Goal: Transaction & Acquisition: Complete application form

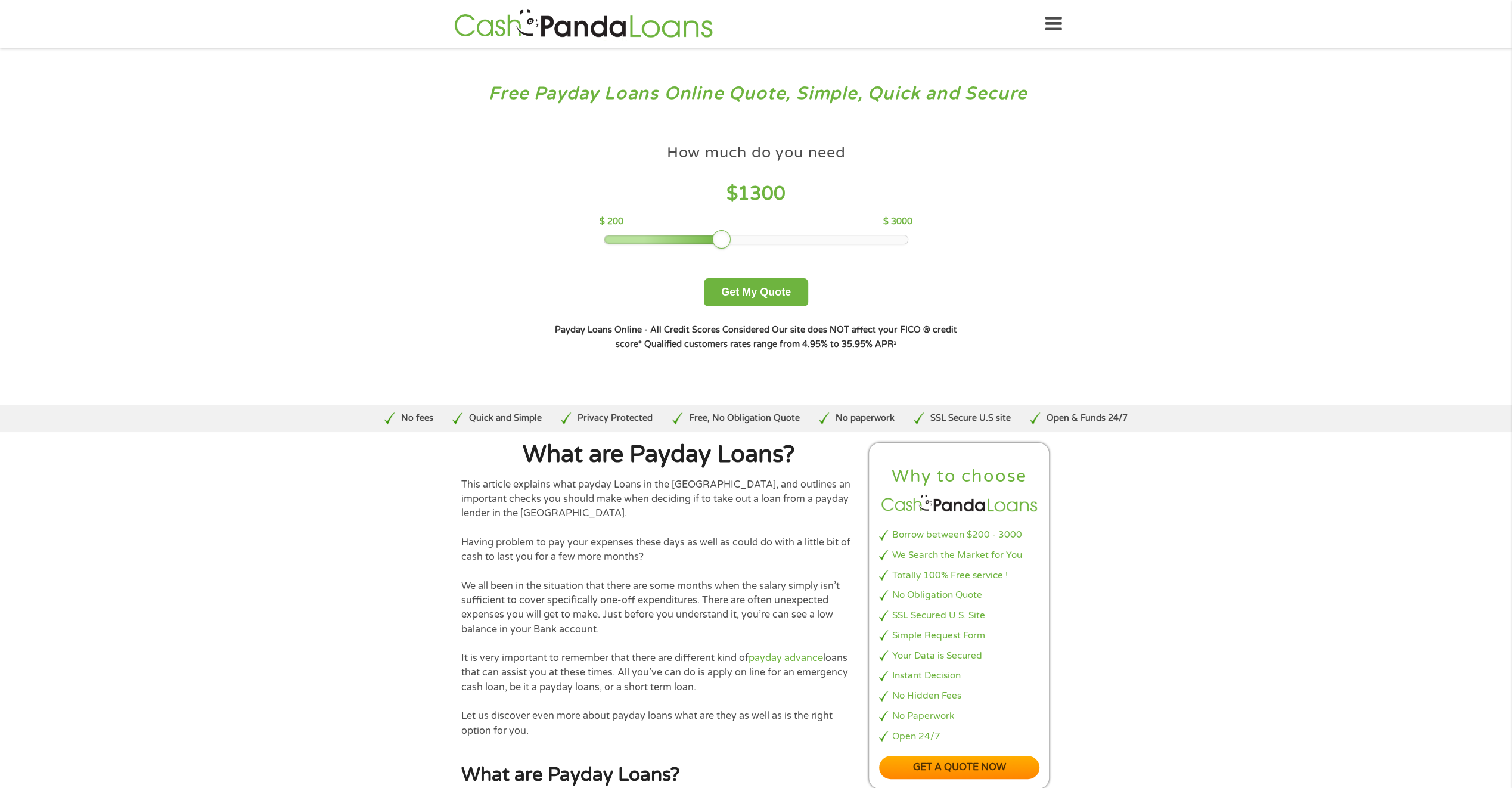
click at [729, 236] on div at bounding box center [756, 240] width 304 height 8
click at [702, 235] on div at bounding box center [756, 240] width 305 height 10
click at [681, 234] on div "How much do you need $ 1300 $ 200 $ 3000" at bounding box center [755, 191] width 313 height 106
click at [627, 237] on div at bounding box center [756, 240] width 304 height 8
click at [640, 240] on div at bounding box center [756, 240] width 304 height 8
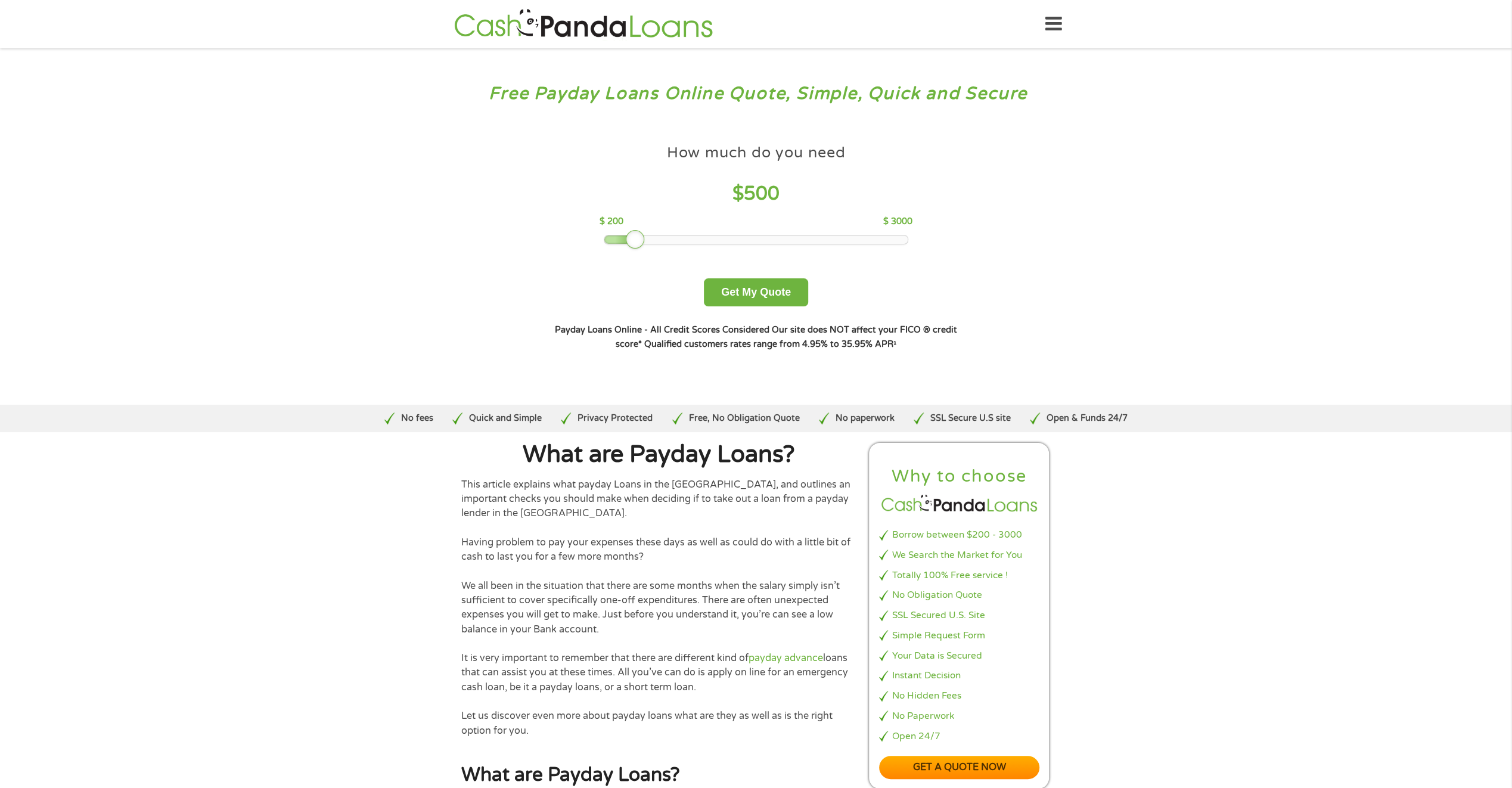
click at [637, 234] on div at bounding box center [635, 239] width 19 height 19
click at [638, 238] on div at bounding box center [635, 239] width 19 height 19
click at [654, 238] on div at bounding box center [756, 240] width 304 height 8
click at [748, 286] on button "Get My Quote" at bounding box center [756, 292] width 104 height 28
click at [752, 293] on button "Get My Quote" at bounding box center [756, 292] width 104 height 28
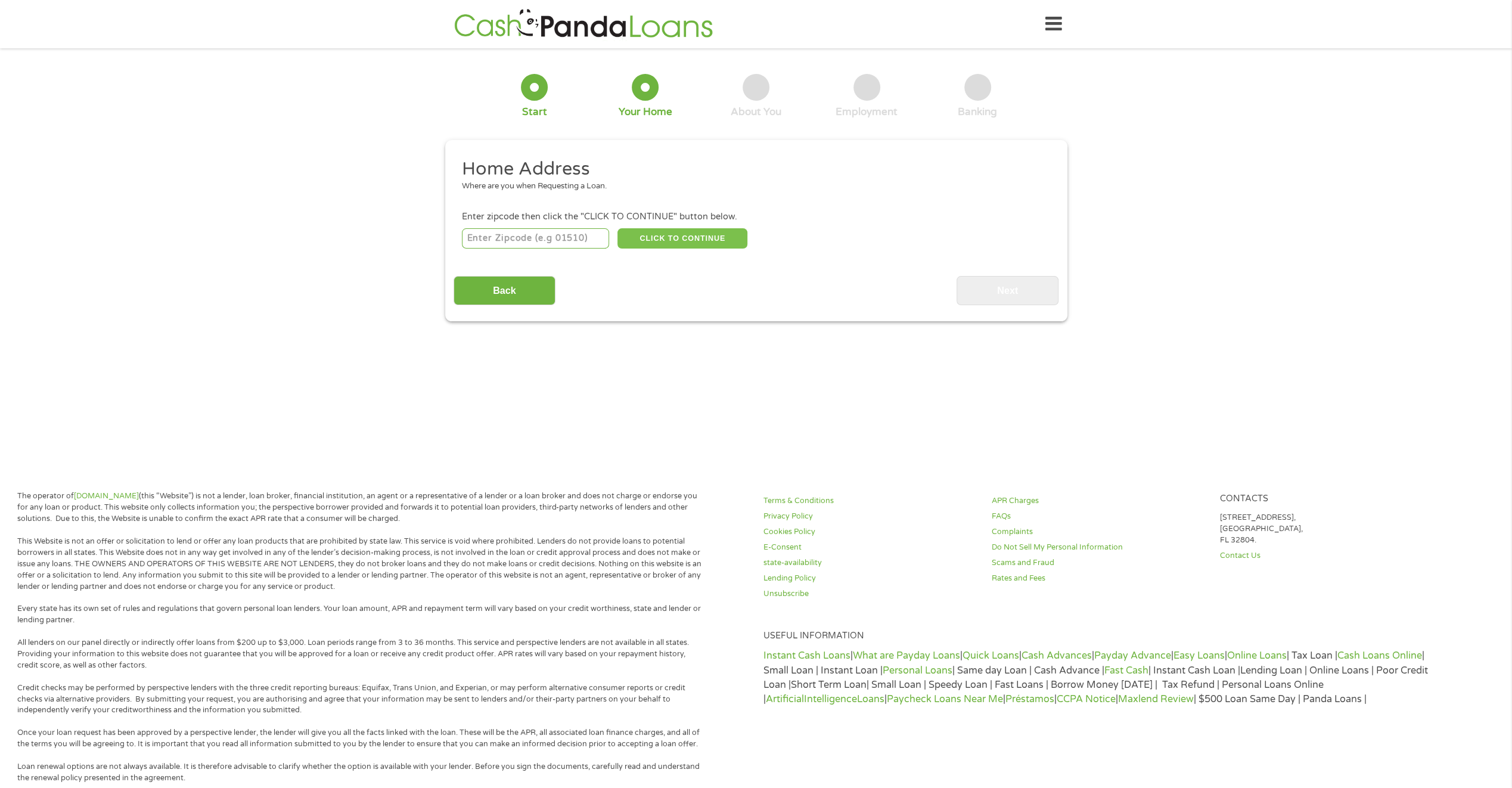
click at [661, 236] on button "CLICK TO CONTINUE" at bounding box center [682, 238] width 130 height 20
click at [486, 236] on input "number" at bounding box center [535, 238] width 147 height 20
type input "90032"
select select "[US_STATE]"
click at [676, 239] on button "CLICK TO CONTINUE" at bounding box center [682, 238] width 130 height 20
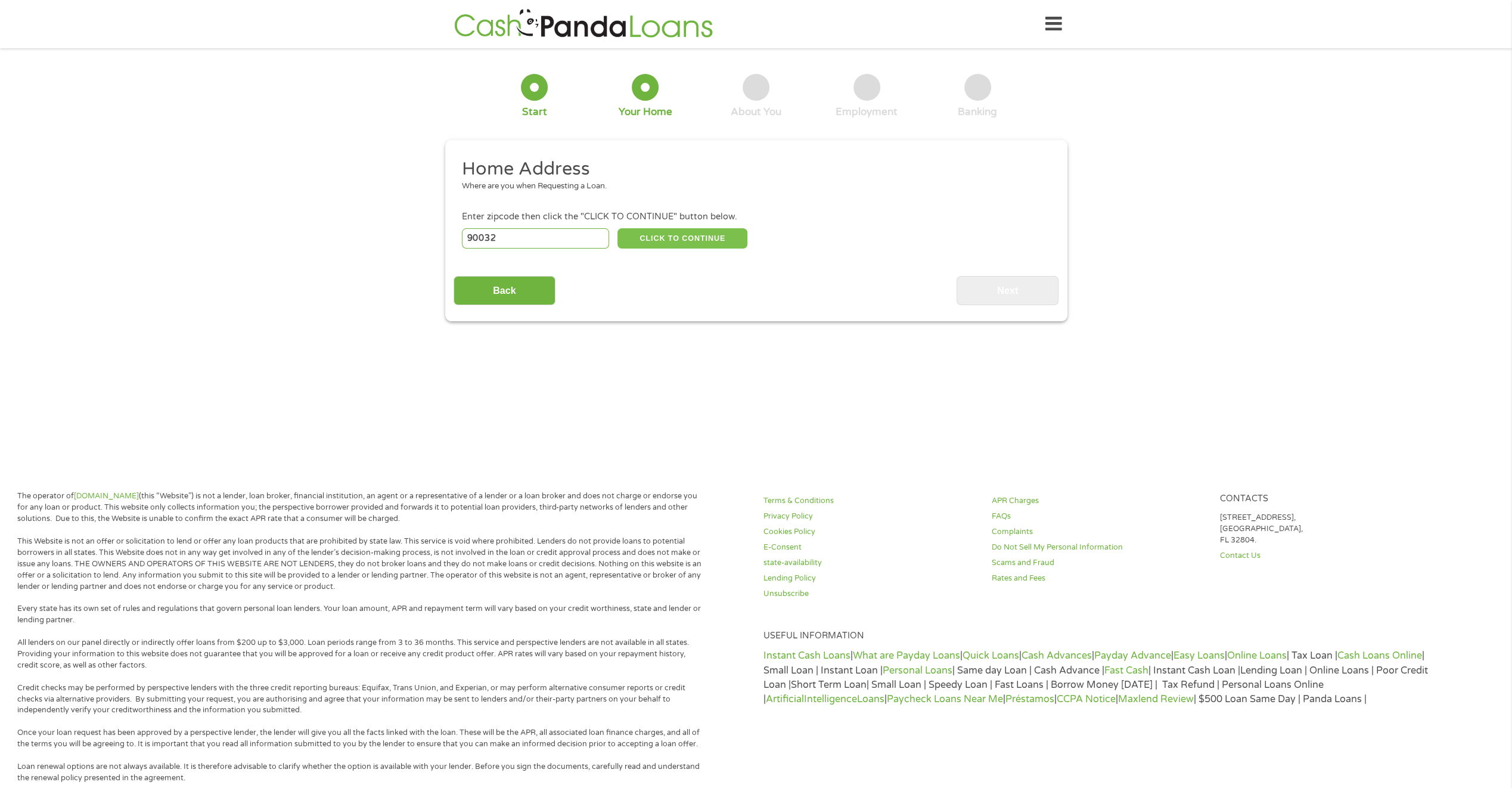
type input "90032"
type input "[GEOGRAPHIC_DATA]"
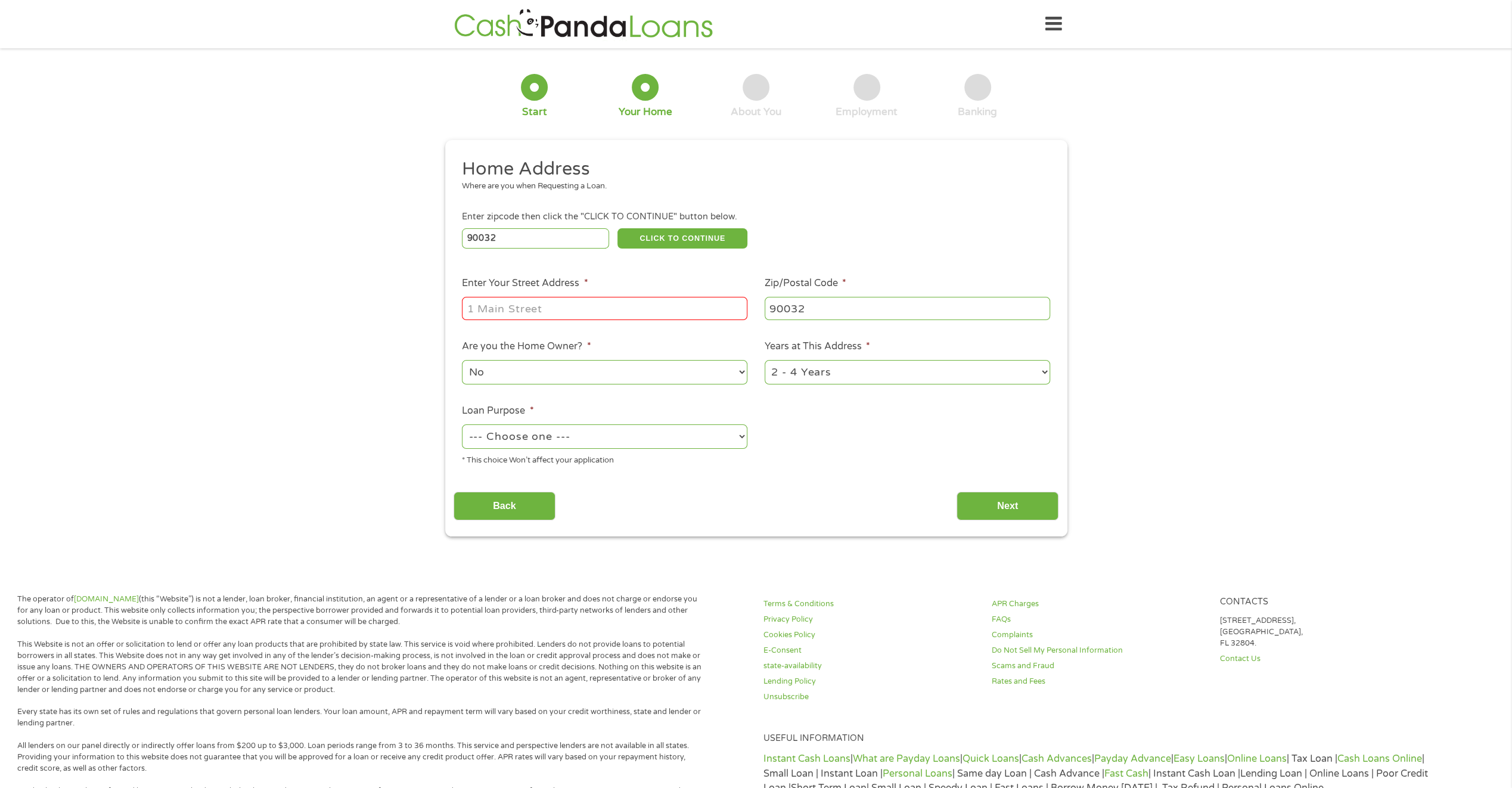
click at [479, 367] on select "No Yes" at bounding box center [605, 371] width 285 height 24
click at [485, 304] on input "Enter Your Street Address *" at bounding box center [605, 308] width 285 height 23
type input "[STREET_ADDRESS][PERSON_NAME]"
click at [503, 433] on select "--- Choose one --- Pay Bills Debt Consolidation Home Improvement Major Purchase…" at bounding box center [605, 436] width 285 height 24
select select "shorttermcash"
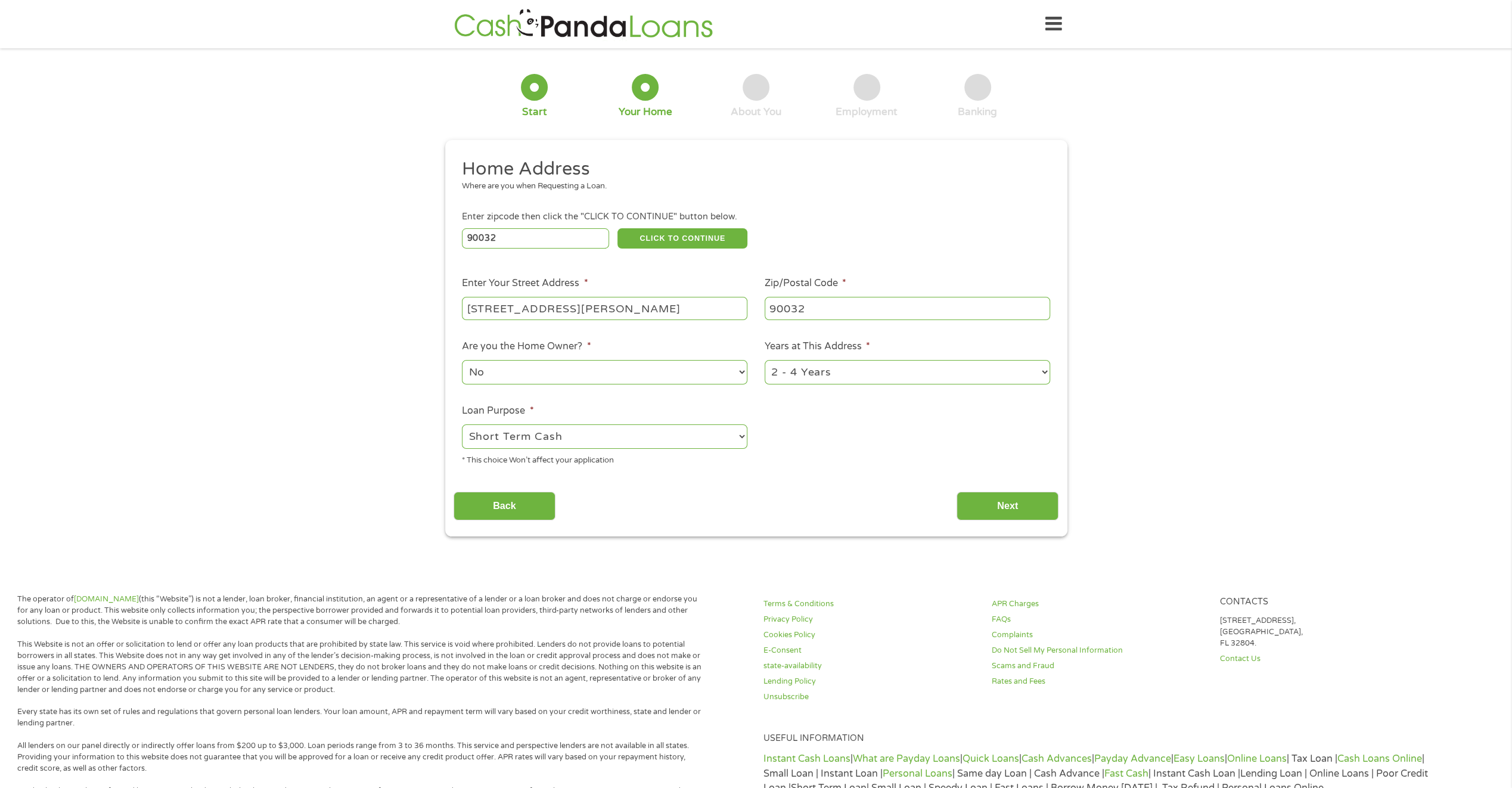
click at [462, 425] on select "--- Choose one --- Pay Bills Debt Consolidation Home Improvement Major Purchase…" at bounding box center [605, 436] width 285 height 24
click at [1007, 506] on input "Next" at bounding box center [1007, 506] width 102 height 29
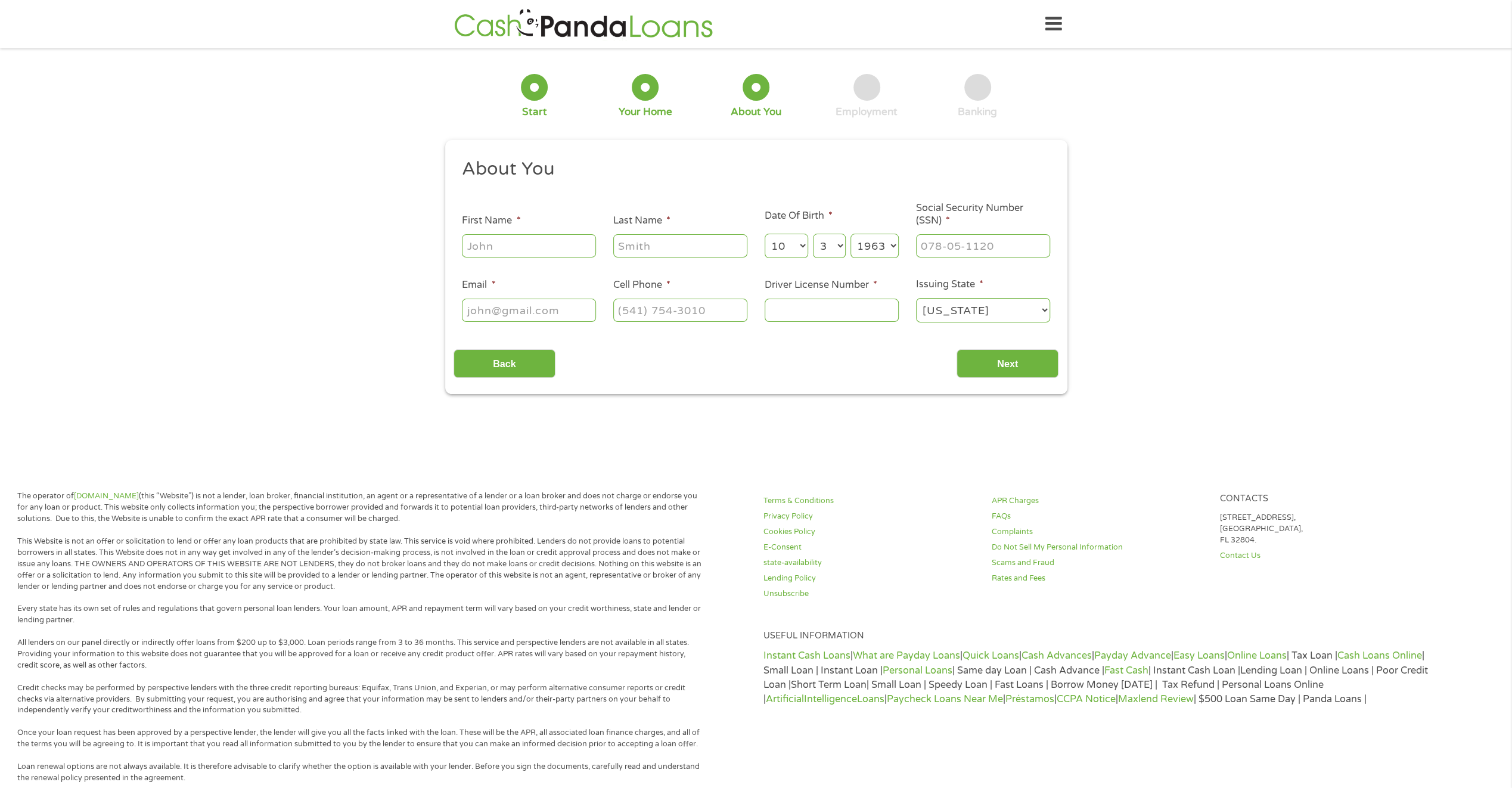
click at [480, 242] on input "First Name *" at bounding box center [529, 245] width 134 height 23
type input "[PERSON_NAME]"
type input "[EMAIL_ADDRESS][DOMAIN_NAME]"
type input "[PHONE_NUMBER]"
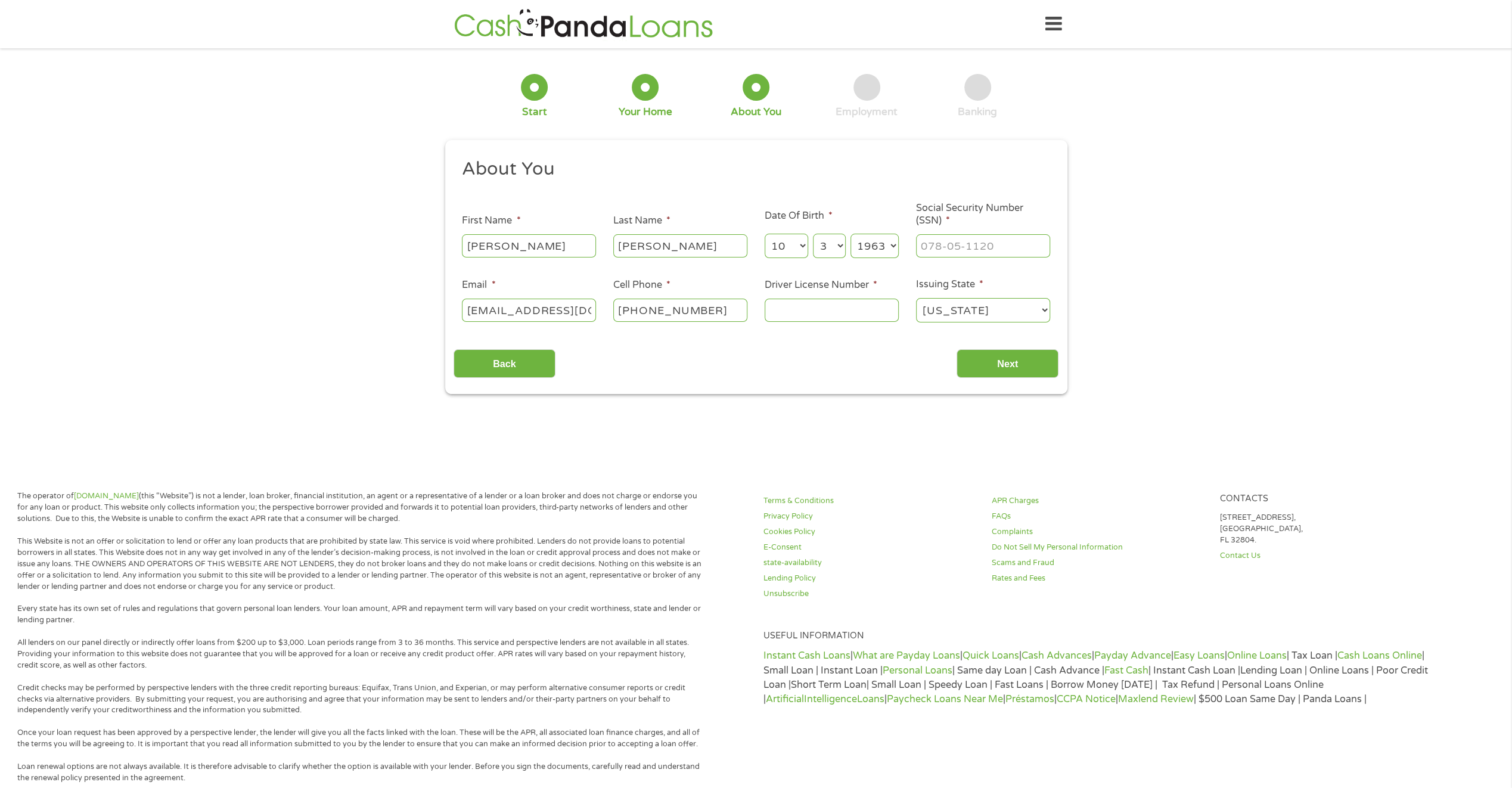
click at [786, 310] on input "Driver License Number *" at bounding box center [831, 309] width 134 height 23
click at [935, 245] on input "___-__-____" at bounding box center [983, 245] width 134 height 23
type input "564-15-3621"
click at [774, 304] on input "Driver License Number *" at bounding box center [831, 309] width 134 height 23
type input "C2654577"
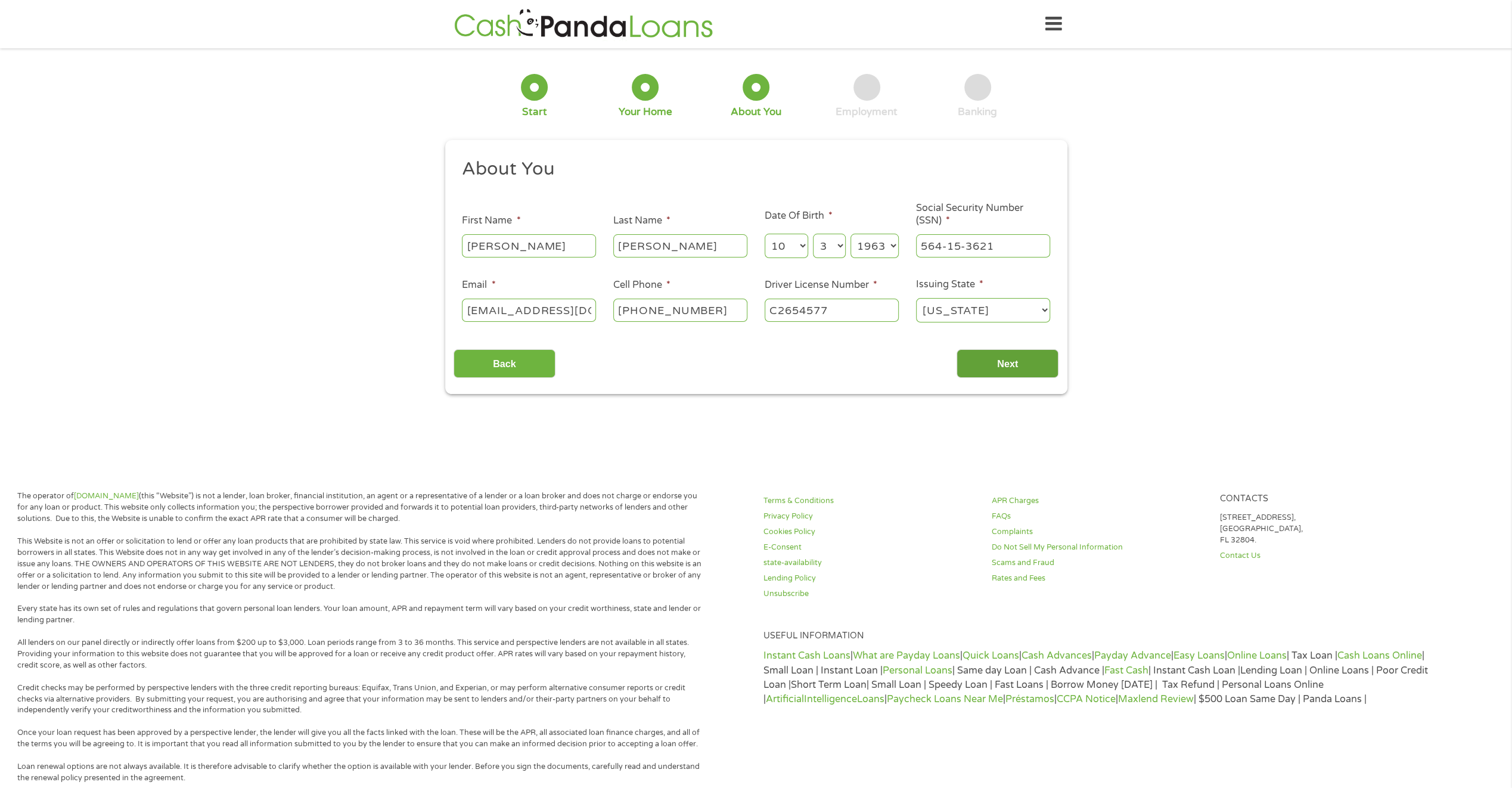
click at [1003, 360] on input "Next" at bounding box center [1007, 364] width 102 height 29
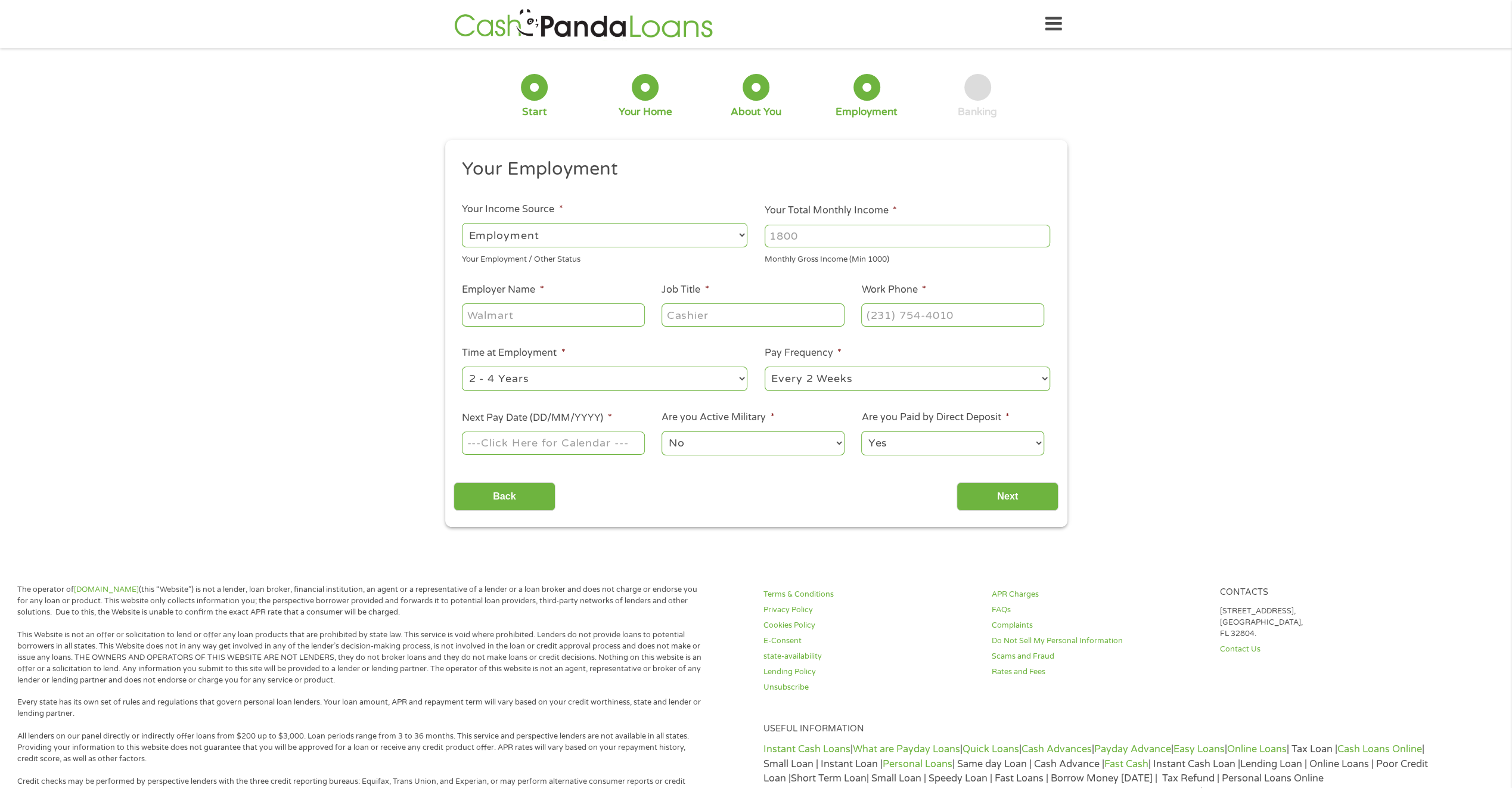
click at [501, 229] on select "--- Choose one --- Employment [DEMOGRAPHIC_DATA] Benefits" at bounding box center [605, 234] width 285 height 24
click at [462, 223] on select "--- Choose one --- Employment [DEMOGRAPHIC_DATA] Benefits" at bounding box center [605, 234] width 285 height 24
click at [482, 318] on input "Employer Name *" at bounding box center [553, 315] width 182 height 23
type input "csula"
click at [682, 317] on input "Job Title *" at bounding box center [752, 315] width 182 height 23
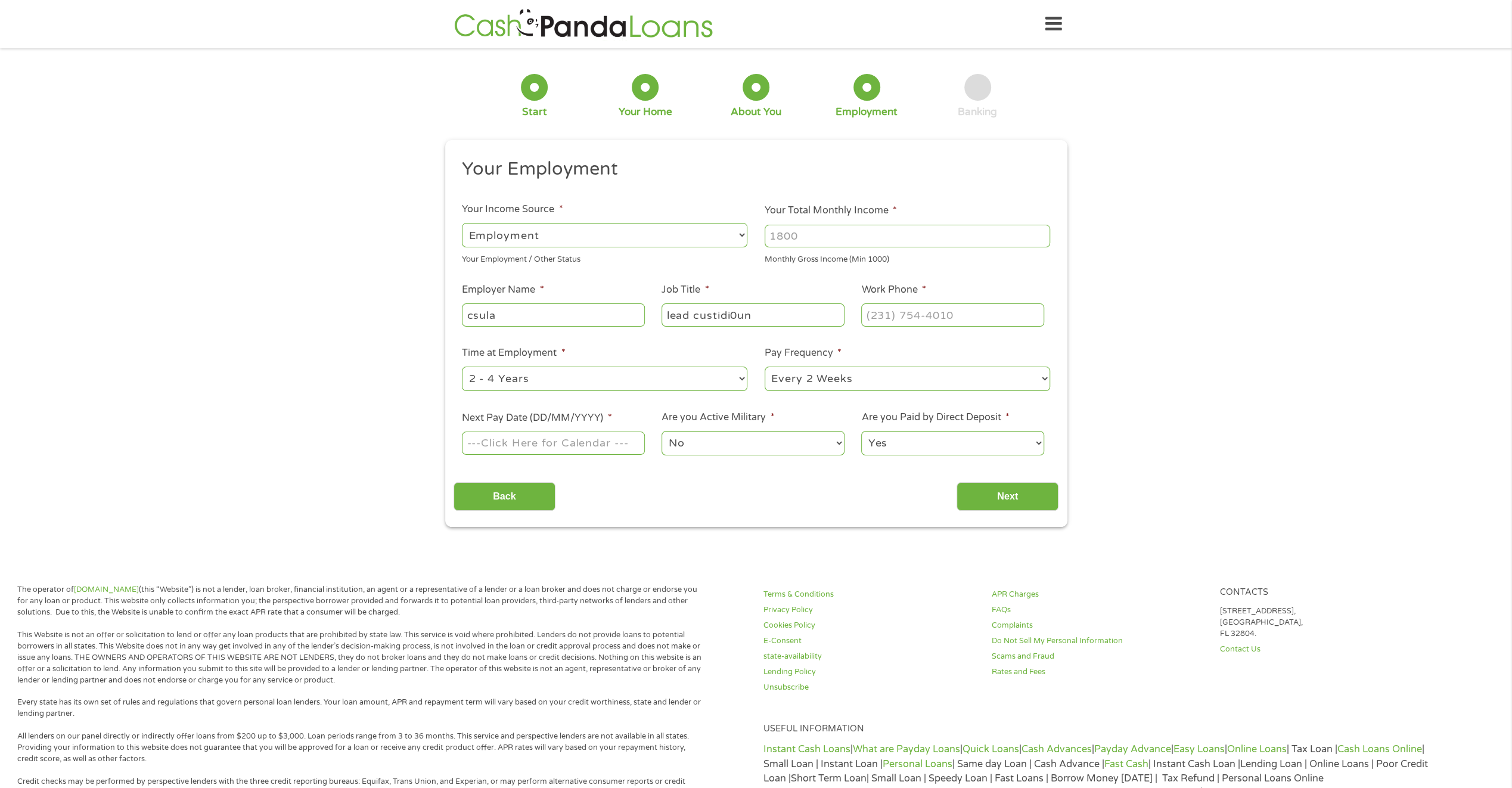
click at [752, 316] on input "lead custidi0un" at bounding box center [752, 315] width 182 height 23
type input "lead cust"
click at [880, 316] on input "(___) ___-____" at bounding box center [952, 315] width 182 height 23
type input "[PHONE_NUMBER]"
click at [743, 375] on select "--- Choose one --- 1 Year or less 1 - 2 Years 2 - 4 Years Over 4 Years" at bounding box center [605, 378] width 285 height 24
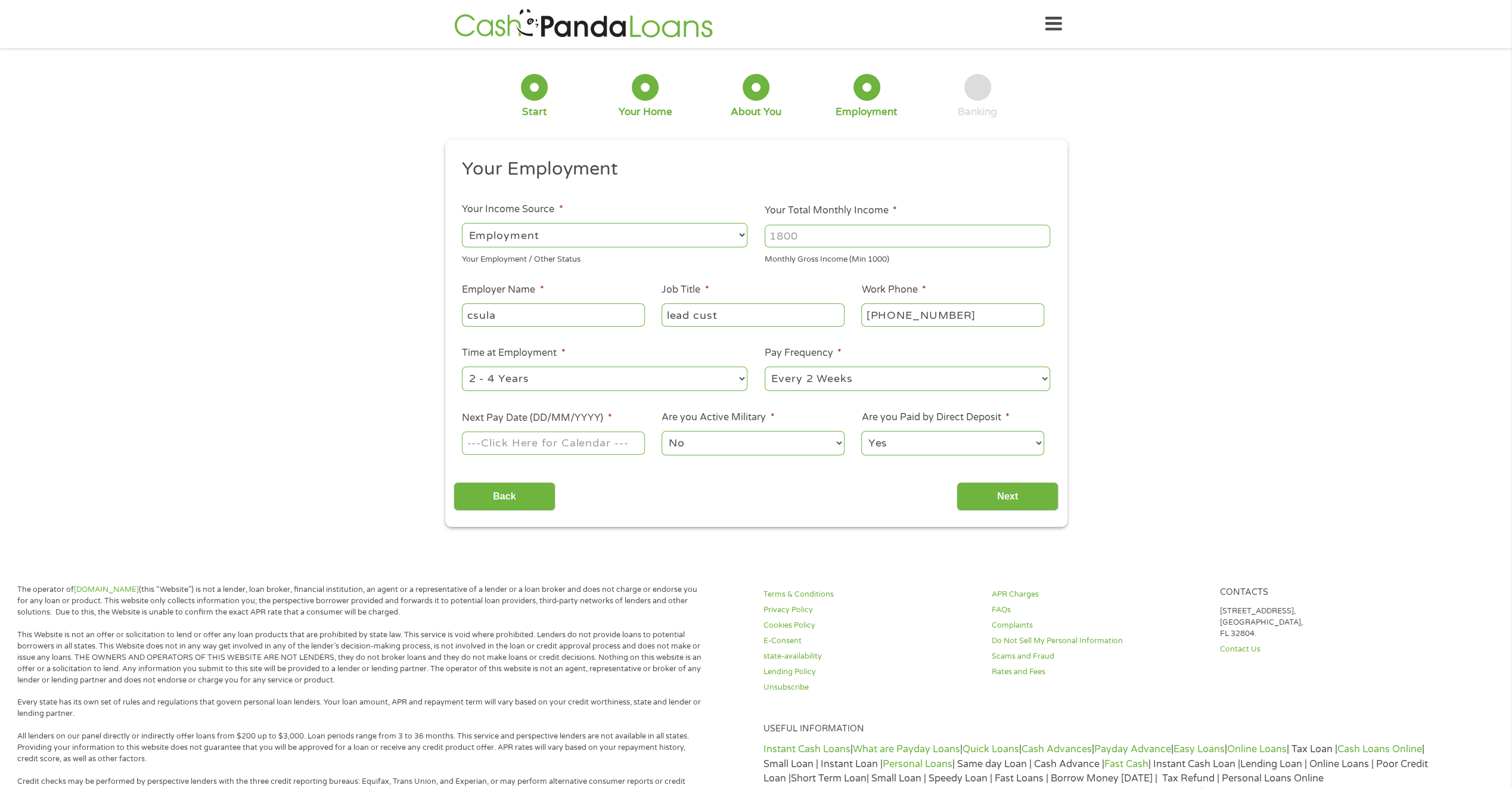
select select "60months"
click at [462, 366] on select "--- Choose one --- 1 Year or less 1 - 2 Years 2 - 4 Years Over 4 Years" at bounding box center [605, 378] width 285 height 24
click at [520, 441] on body "Home Get Loan Offer How it works FAQs Blog Cash Loans Quick Loans Online Loans …" at bounding box center [756, 605] width 1512 height 1211
click at [510, 436] on input "Next Pay Date (DD/MM/YYYY) *" at bounding box center [553, 443] width 182 height 23
type input "[DATE]"
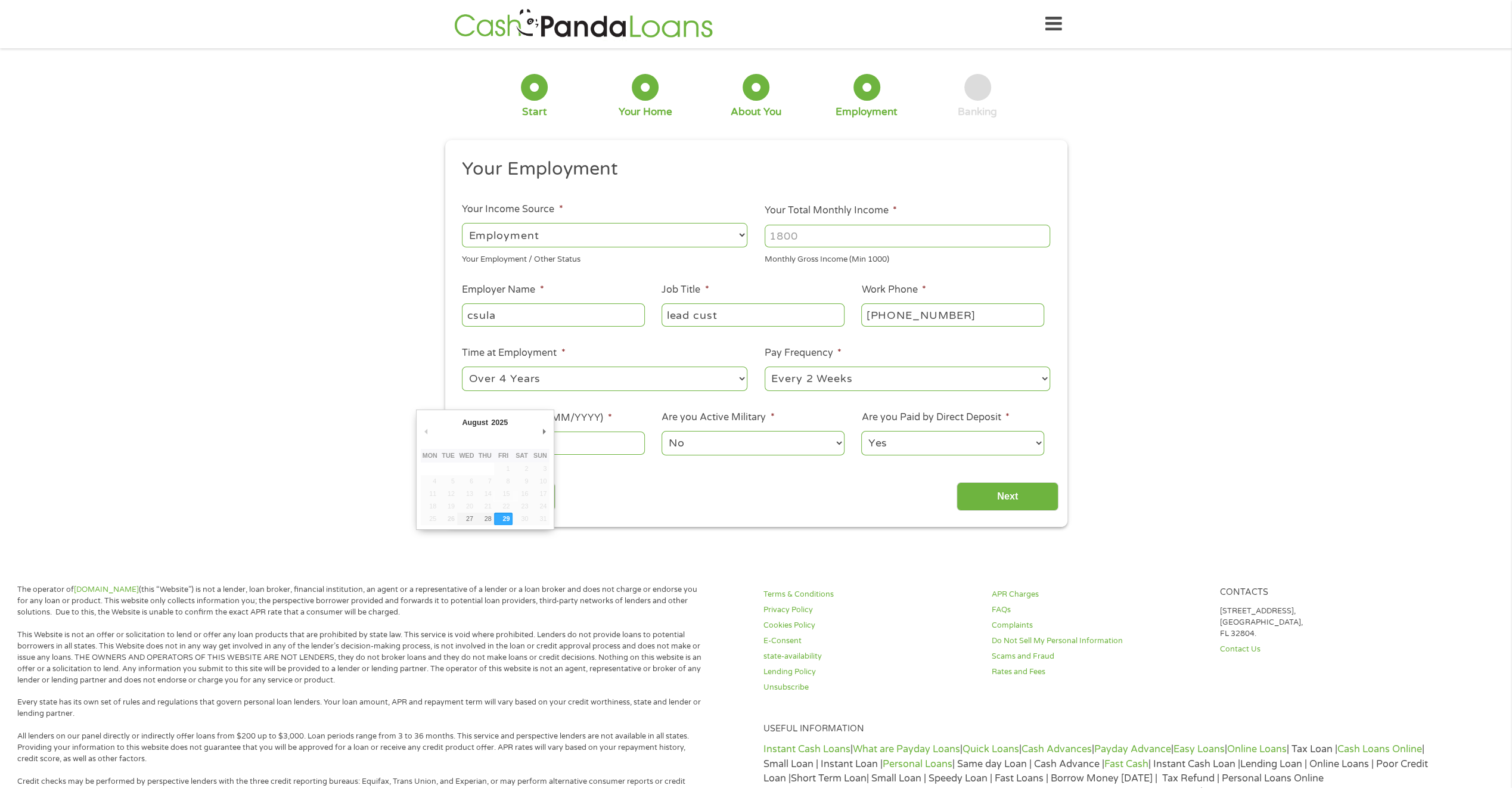
click at [540, 441] on body "Home Get Loan Offer How it works FAQs Blog Cash Loans Quick Loans Online Loans …" at bounding box center [756, 605] width 1512 height 1211
click at [539, 441] on input "[DATE]" at bounding box center [553, 443] width 182 height 23
click at [547, 439] on body "Home Get Loan Offer How it works FAQs Blog Cash Loans Quick Loans Online Loans …" at bounding box center [756, 605] width 1512 height 1211
click at [890, 436] on select "Yes No" at bounding box center [952, 443] width 182 height 24
select select "0"
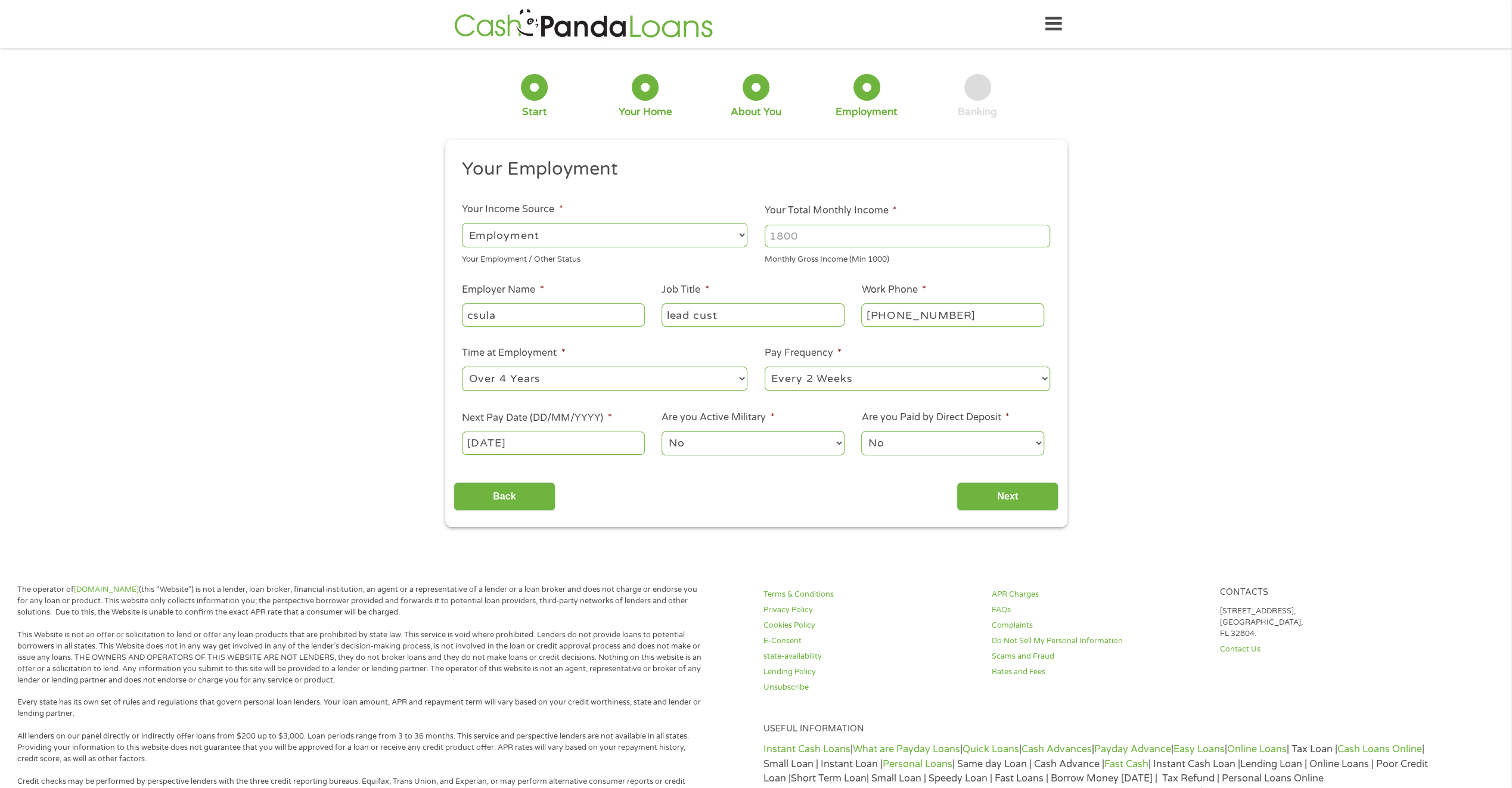
click at [861, 431] on select "Yes No" at bounding box center [952, 443] width 182 height 24
click at [548, 440] on body "Home Get Loan Offer How it works FAQs Blog Cash Loans Quick Loans Online Loans …" at bounding box center [756, 605] width 1512 height 1211
click at [482, 446] on input "[DATE]" at bounding box center [553, 443] width 182 height 23
type input "[DATE]"
click at [1003, 496] on input "Next" at bounding box center [1007, 497] width 102 height 29
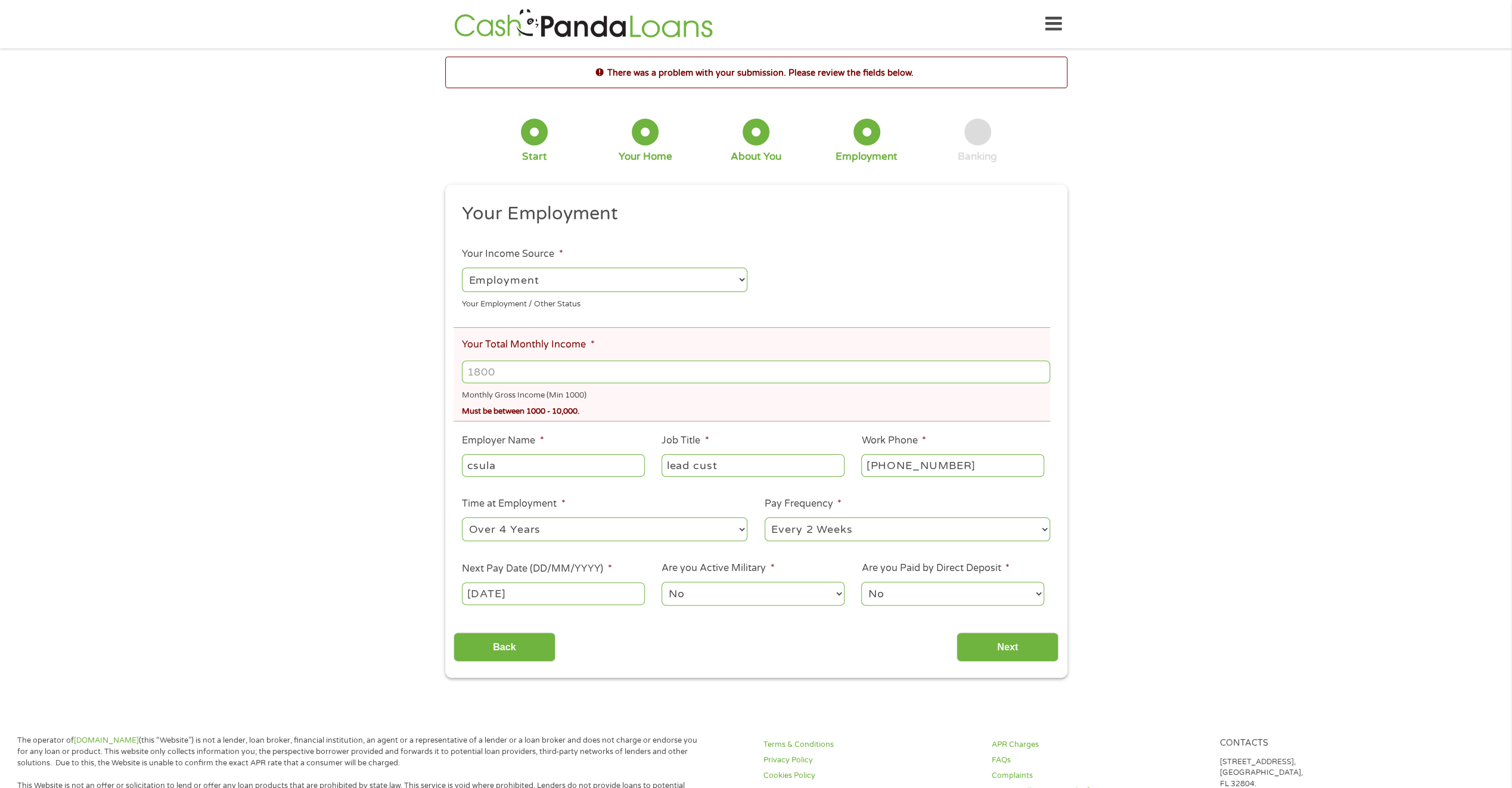
drag, startPoint x: 475, startPoint y: 372, endPoint x: 467, endPoint y: 361, distance: 13.6
click at [471, 366] on input "Your Total Monthly Income *" at bounding box center [756, 371] width 588 height 23
click at [629, 373] on input "4593" at bounding box center [756, 371] width 588 height 23
click at [518, 347] on label "Your Total Monthly Income *" at bounding box center [528, 345] width 133 height 12
click at [518, 360] on input "4593" at bounding box center [756, 371] width 588 height 23
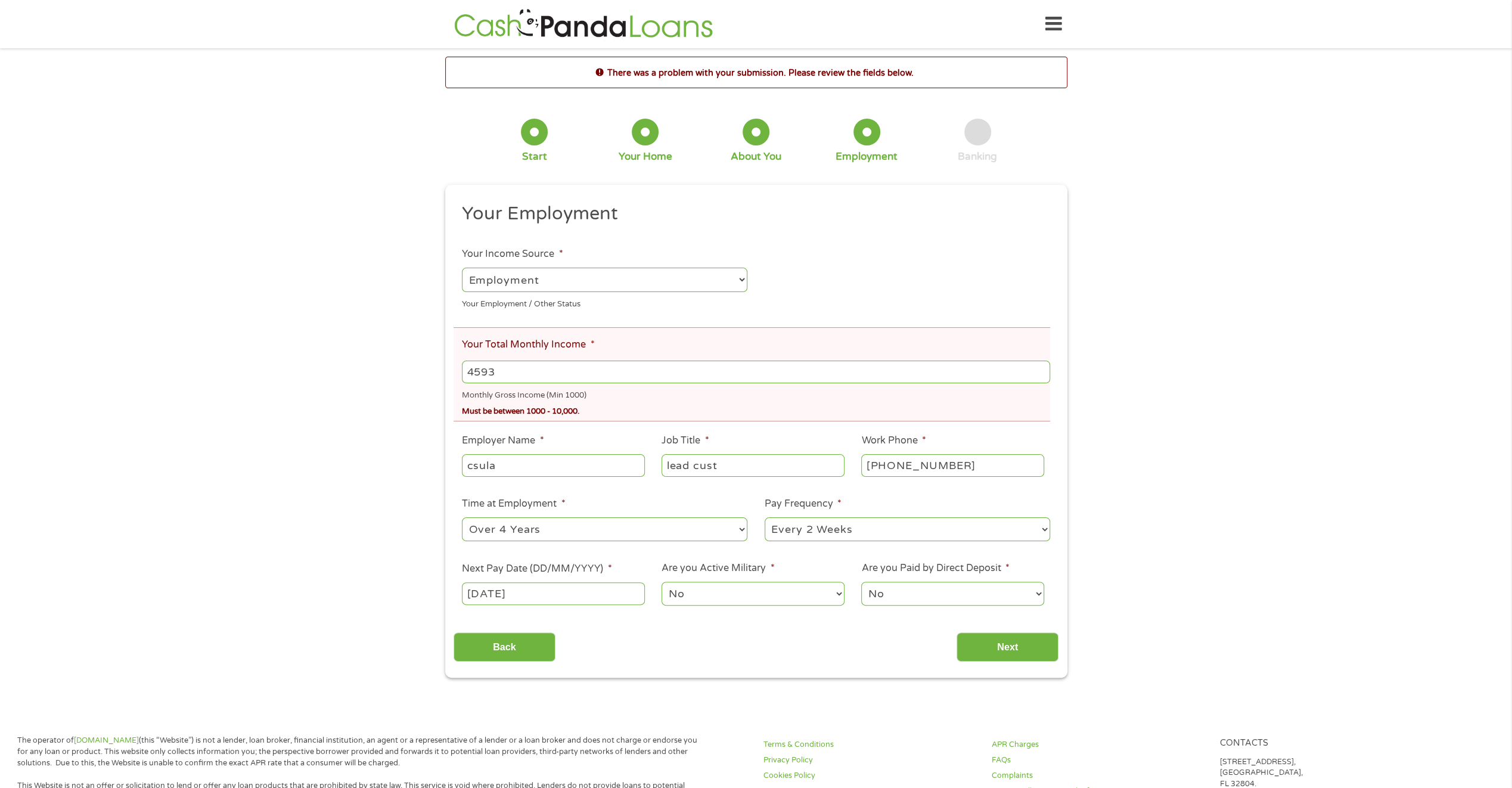
click at [510, 364] on input "4593" at bounding box center [756, 371] width 588 height 23
click at [511, 368] on input "4593" at bounding box center [756, 371] width 588 height 23
click at [527, 400] on div "Monthly Gross Income (Min 1000)" at bounding box center [756, 394] width 588 height 16
drag, startPoint x: 512, startPoint y: 362, endPoint x: 503, endPoint y: 370, distance: 12.0
click at [503, 370] on input "4593" at bounding box center [756, 371] width 588 height 23
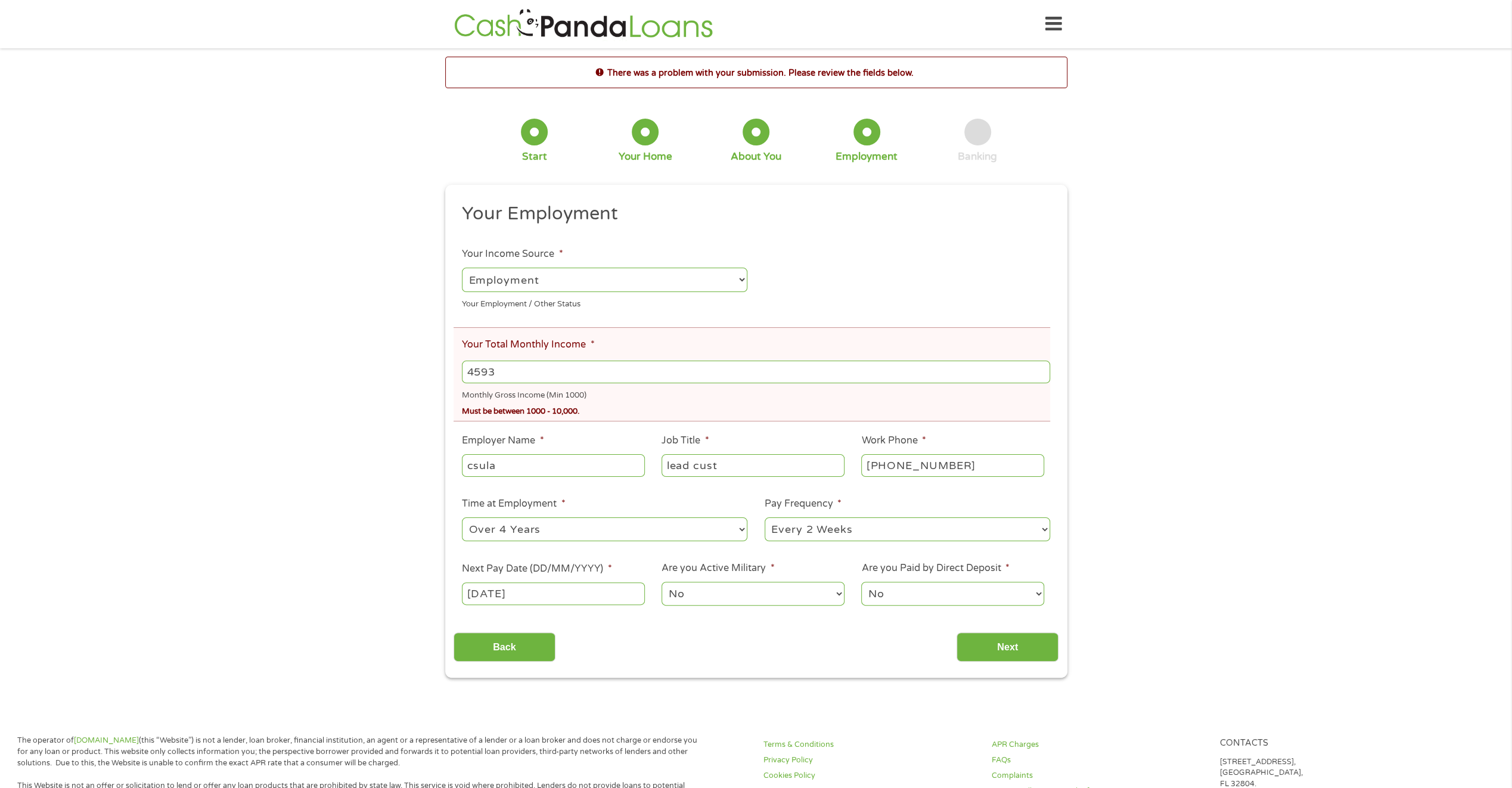
click at [503, 370] on input "4593" at bounding box center [756, 371] width 588 height 23
type input "4"
type input "4935"
click at [1013, 661] on input "Next" at bounding box center [1007, 647] width 102 height 29
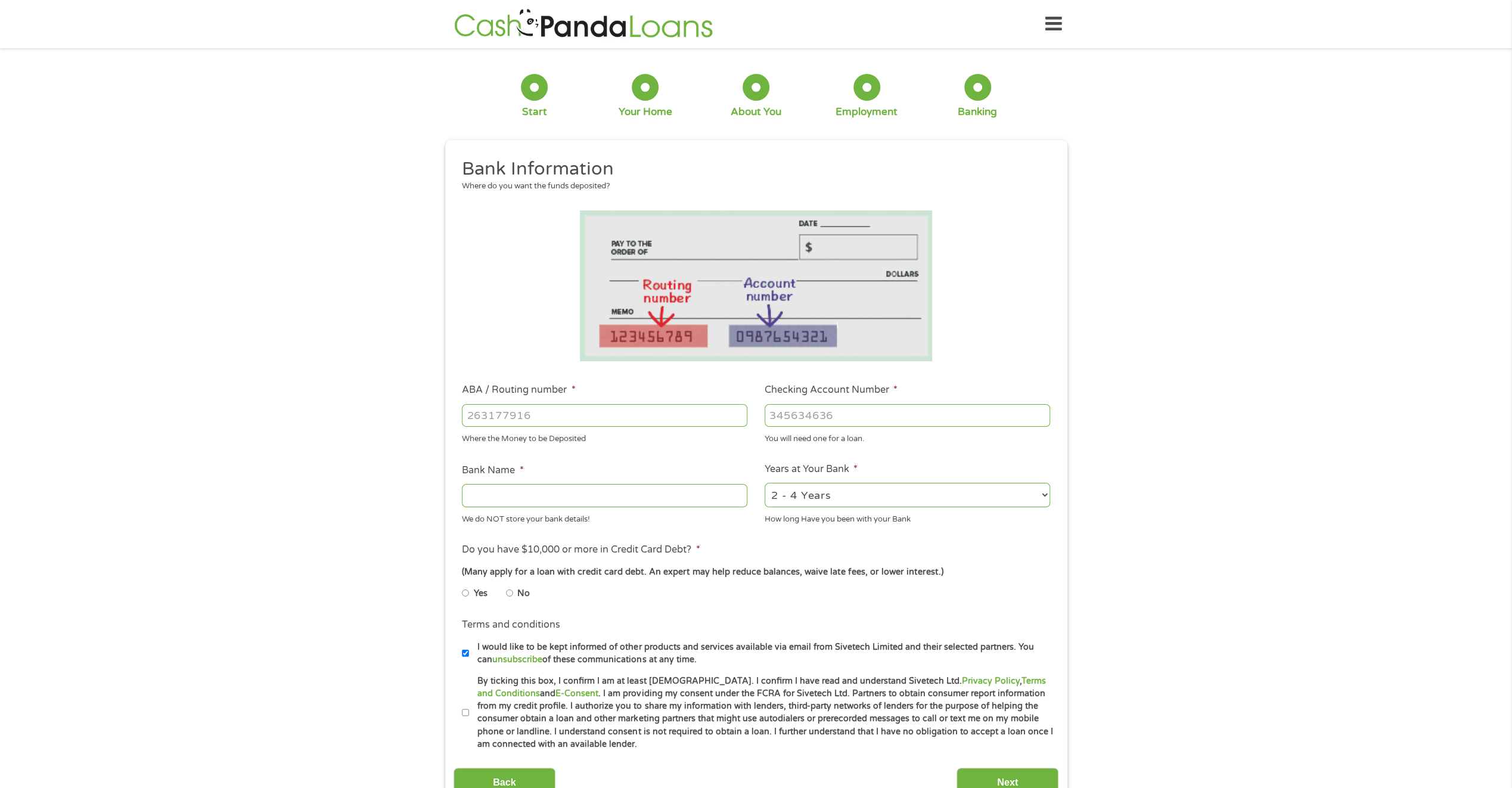
click at [539, 413] on input "ABA / Routing number *" at bounding box center [605, 415] width 285 height 23
type input "322077274"
type input "CAL STATE [US_STATE] FEDERAL CREDIT UNION"
type input "322077274"
click at [782, 418] on input "Checking Account Number *" at bounding box center [907, 415] width 285 height 23
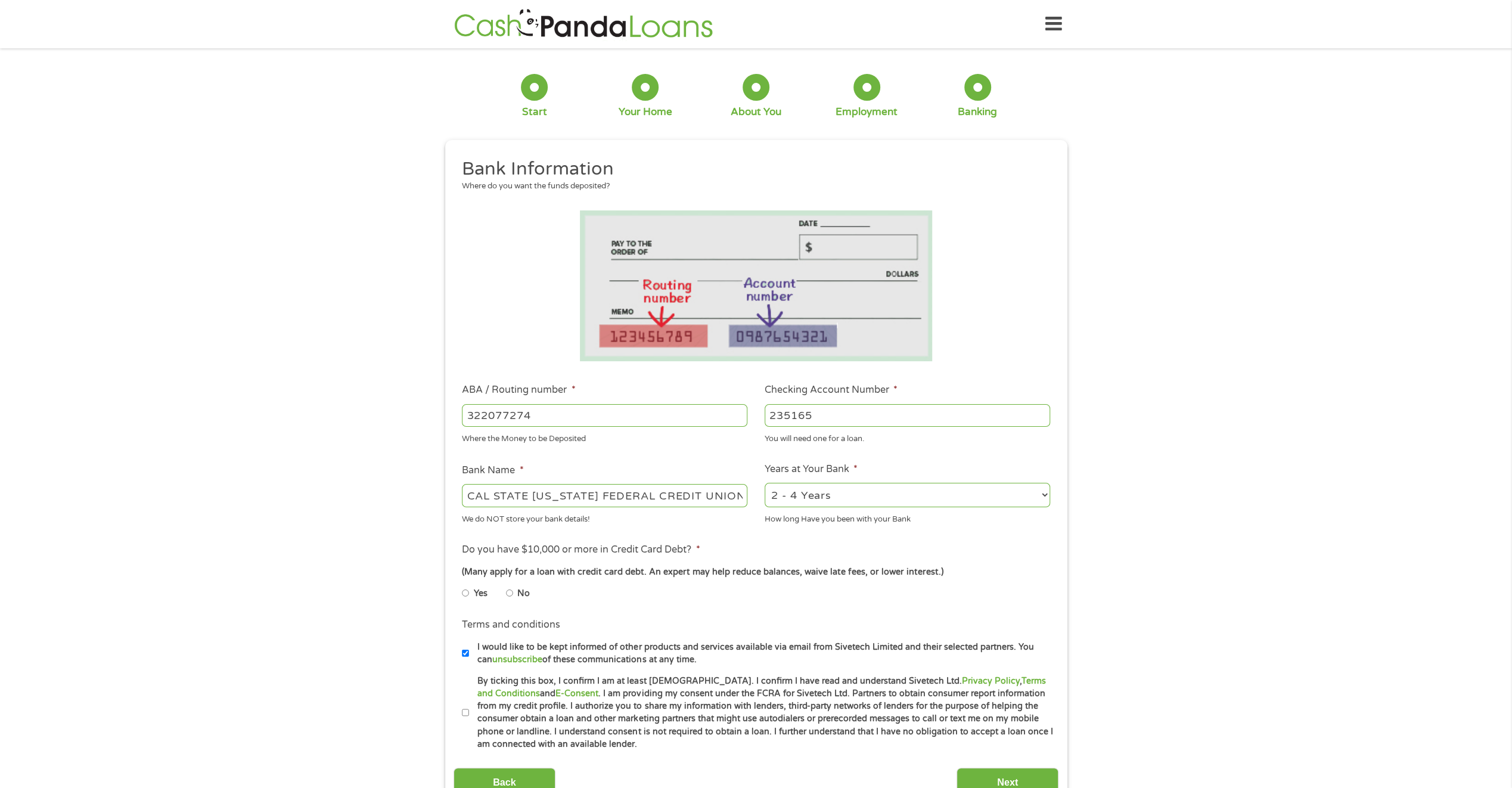
type input "235165"
click at [1045, 495] on select "2 - 4 Years 6 - 12 Months 1 - 2 Years Over 4 Years" at bounding box center [907, 494] width 285 height 24
click at [764, 483] on select "2 - 4 Years 6 - 12 Months 1 - 2 Years Over 4 Years" at bounding box center [907, 494] width 285 height 24
drag, startPoint x: 1045, startPoint y: 491, endPoint x: 1029, endPoint y: 499, distance: 17.9
click at [1045, 491] on select "2 - 4 Years 6 - 12 Months 1 - 2 Years Over 4 Years" at bounding box center [907, 494] width 285 height 24
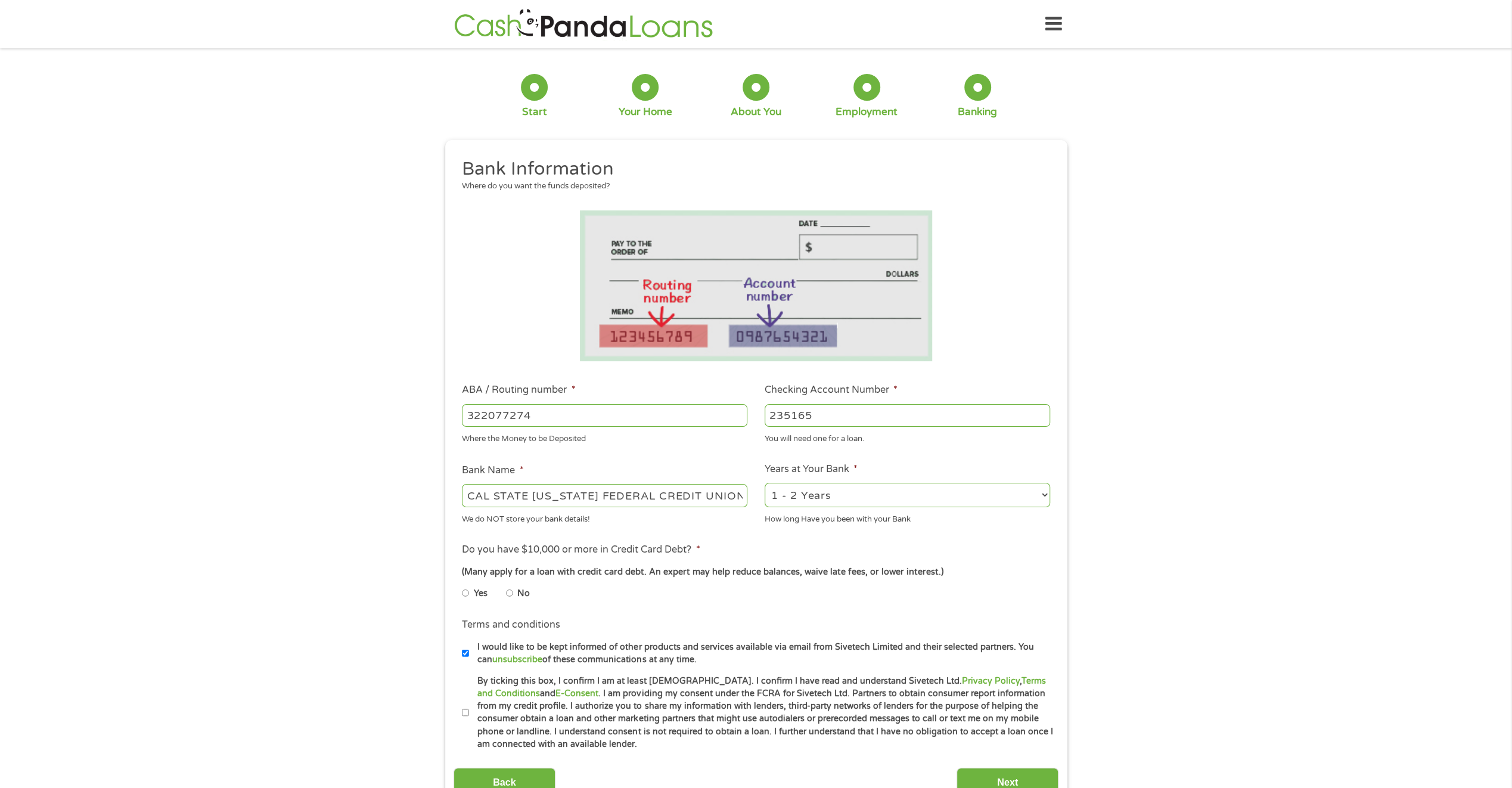
select select "60months"
click at [764, 483] on select "2 - 4 Years 6 - 12 Months 1 - 2 Years Over 4 Years" at bounding box center [907, 494] width 285 height 24
click at [509, 591] on input "No" at bounding box center [509, 593] width 7 height 19
radio input "true"
click at [509, 591] on input "No" at bounding box center [509, 593] width 7 height 19
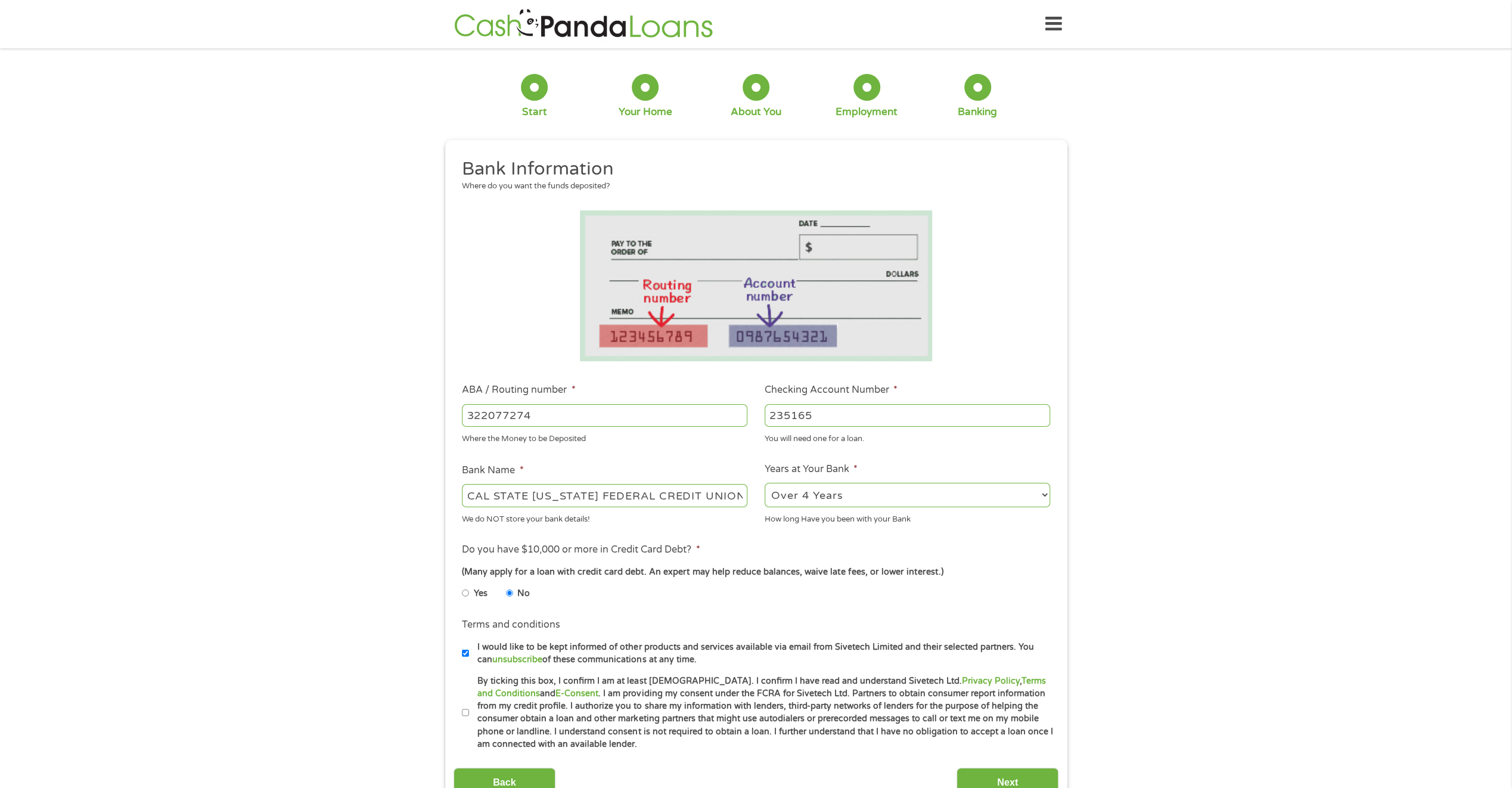
click at [466, 709] on input "By ticking this box, I confirm I am at least [DEMOGRAPHIC_DATA]. I confirm I ha…" at bounding box center [465, 712] width 7 height 19
checkbox input "true"
click at [1021, 772] on input "Next" at bounding box center [1007, 782] width 102 height 29
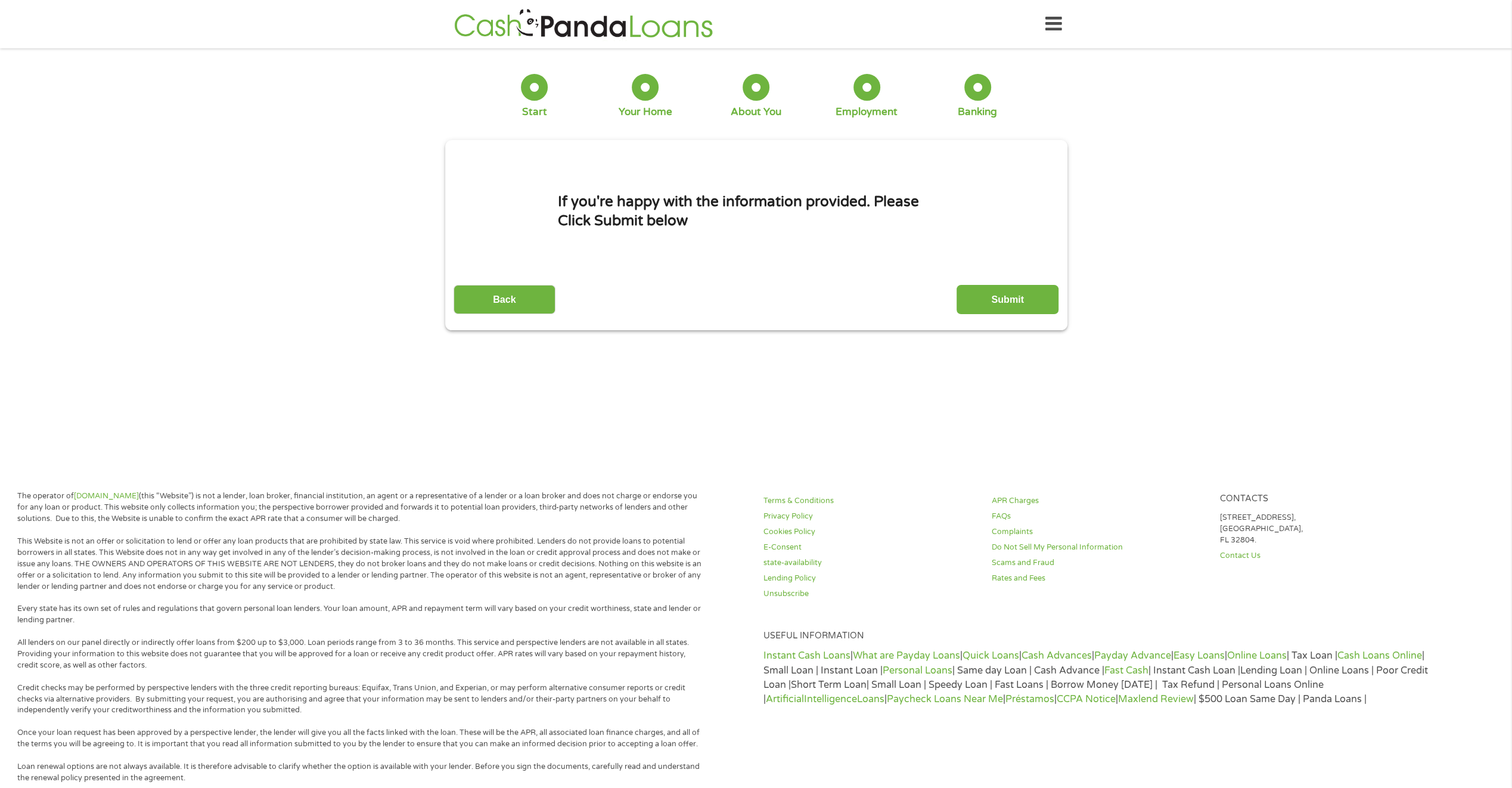
click at [1011, 780] on div "Terms & Conditions Privacy Policy Cookies Policy E-Consent state-availability L…" at bounding box center [1126, 761] width 739 height 541
click at [1001, 293] on input "Submit" at bounding box center [1007, 299] width 102 height 29
